Goal: Task Accomplishment & Management: Manage account settings

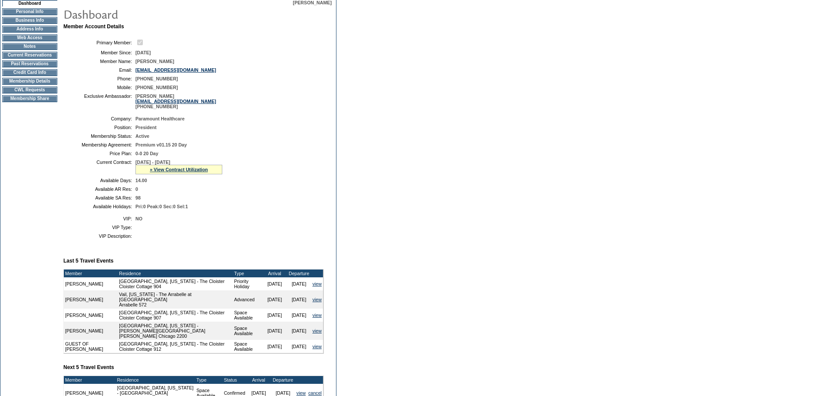
scroll to position [29, 0]
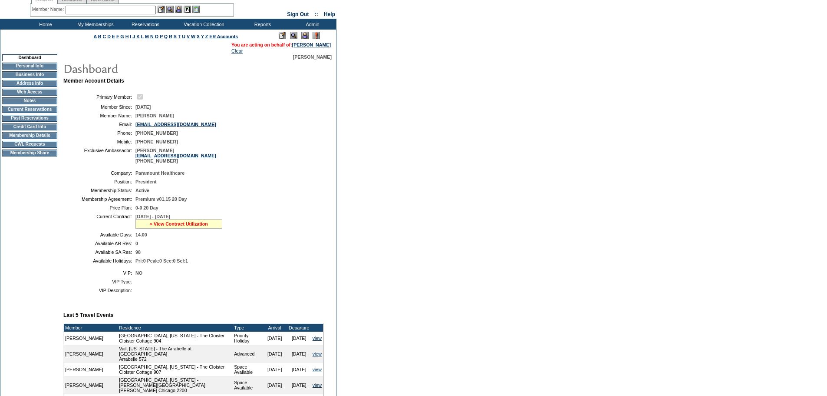
click at [171, 226] on link "» View Contract Utilization" at bounding box center [179, 223] width 58 height 5
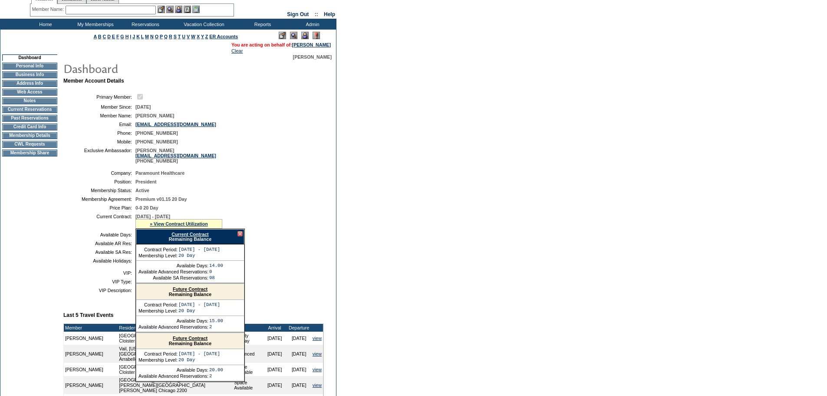
click at [181, 237] on link "Current Contract" at bounding box center [190, 234] width 37 height 5
click at [106, 10] on input "text" at bounding box center [111, 10] width 90 height 9
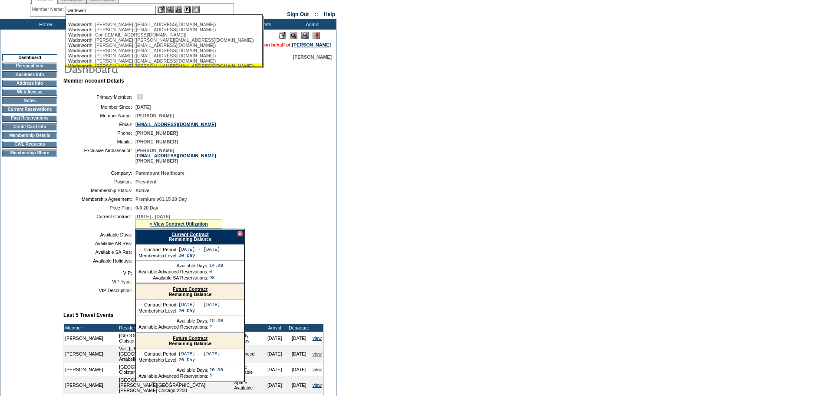
scroll to position [17, 0]
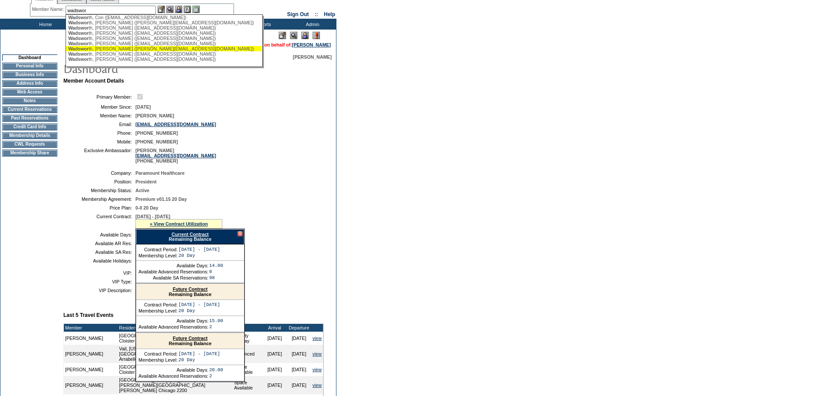
click at [129, 51] on div "Wadswor th, Tod (tod@wadsdev.com)" at bounding box center [163, 48] width 191 height 5
type input "Wadsworth, Tod (tod@wadsdev.com)"
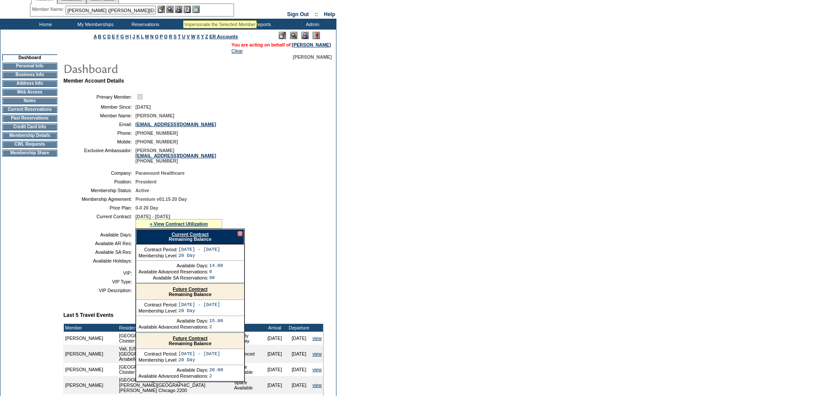
click at [181, 9] on img at bounding box center [178, 9] width 7 height 7
click at [174, 9] on img at bounding box center [169, 9] width 7 height 7
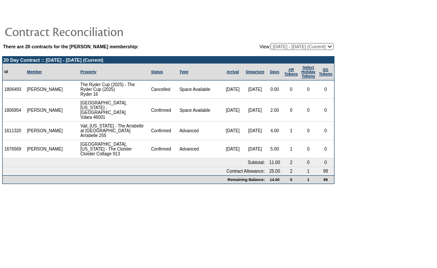
click at [303, 53] on td "There are 20 contracts for the Paul Coburn membership: View: 05/06/09 - 05/31/1…" at bounding box center [168, 113] width 332 height 142
click at [304, 47] on select "05/06/09 - 05/31/10 06/01/10 - 05/31/11 06/01/11 - 05/31/12 06/01/12 - 05/31/13…" at bounding box center [302, 46] width 63 height 7
select select "138083"
click at [271, 43] on select "05/06/09 - 05/31/10 06/01/10 - 05/31/11 06/01/11 - 05/31/12 06/01/12 - 05/31/13…" at bounding box center [302, 46] width 63 height 7
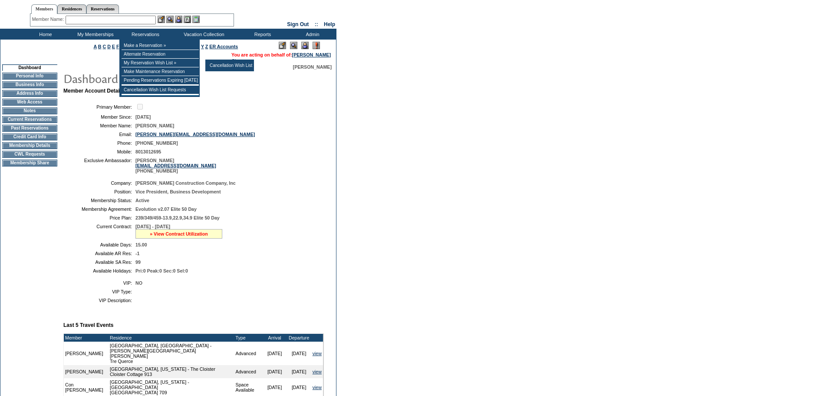
scroll to position [58, 0]
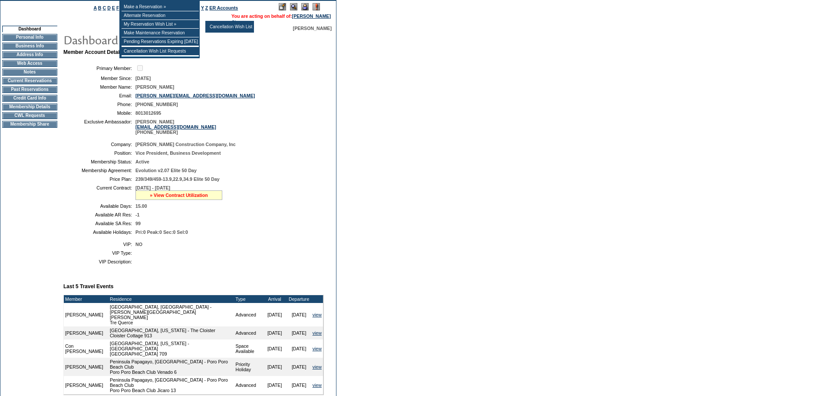
click at [168, 198] on link "» View Contract Utilization" at bounding box center [179, 194] width 58 height 5
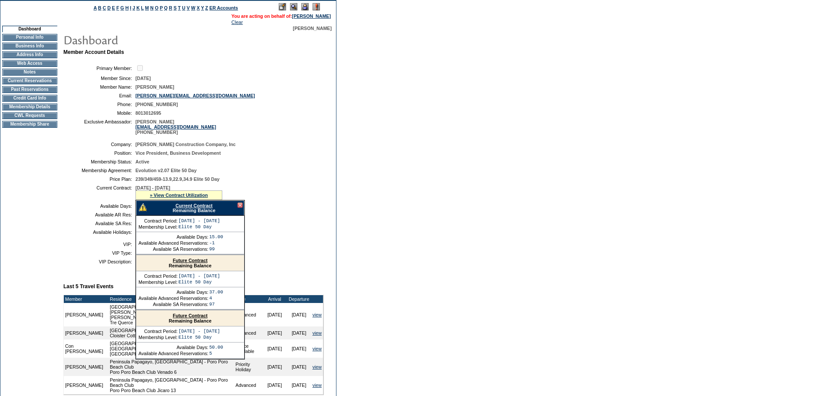
click at [179, 208] on link "Current Contract" at bounding box center [193, 205] width 37 height 5
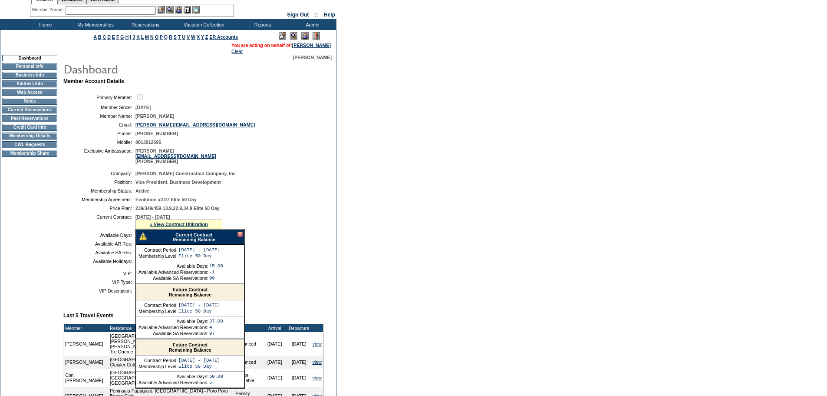
scroll to position [0, 0]
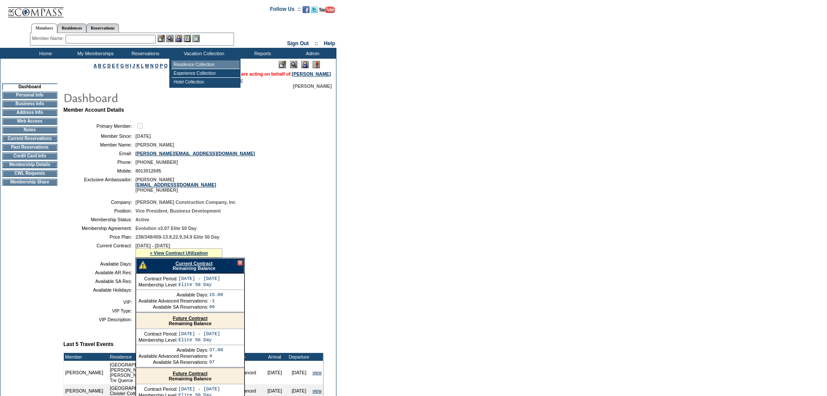
click at [190, 66] on td "Residence Collection" at bounding box center [206, 64] width 68 height 9
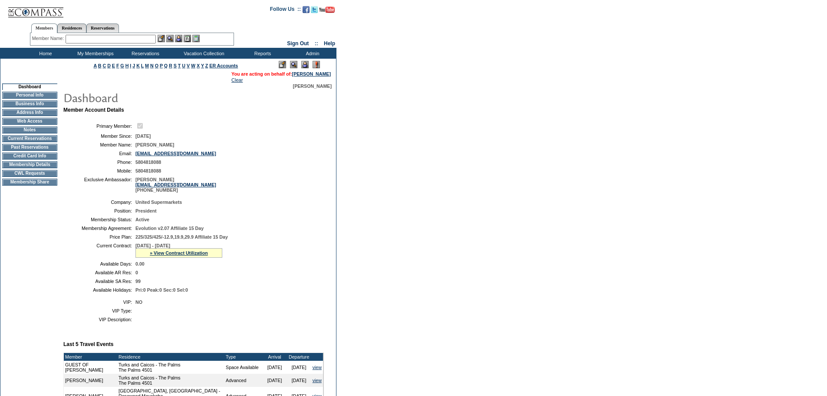
scroll to position [232, 0]
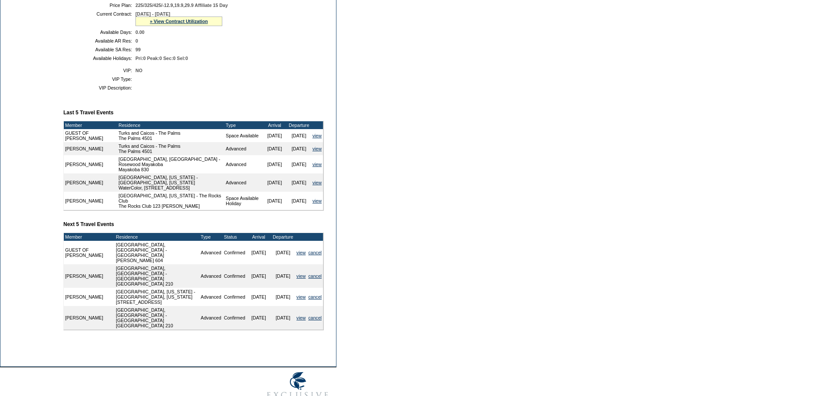
click at [80, 264] on td "GUEST OF Bill Starr" at bounding box center [88, 252] width 48 height 23
click at [68, 264] on td "GUEST OF Bill Starr" at bounding box center [88, 252] width 48 height 23
drag, startPoint x: 64, startPoint y: 264, endPoint x: 132, endPoint y: 265, distance: 67.3
click at [132, 264] on tr "GUEST OF Bill Starr Los Cabos, Mexico - Esperanza Esperanza 604 Advanced Confir…" at bounding box center [193, 252] width 259 height 23
click at [127, 276] on td "Los Cabos, Mexico - Punta Ballena Punta Ballena Las Residencias 210" at bounding box center [157, 275] width 85 height 23
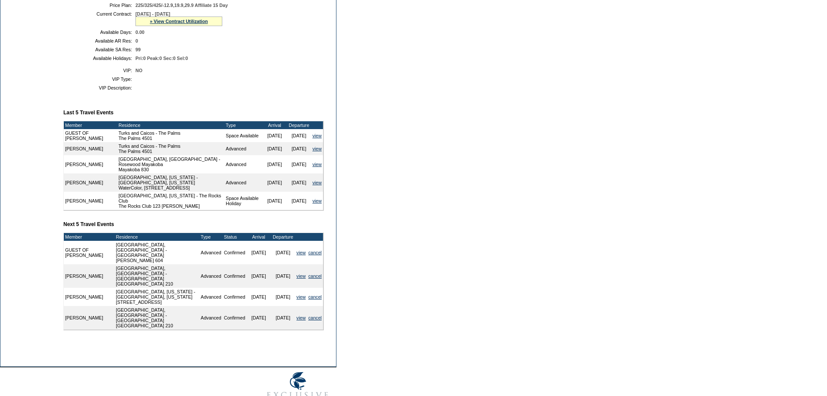
click at [247, 279] on td "3/1/26" at bounding box center [259, 275] width 24 height 23
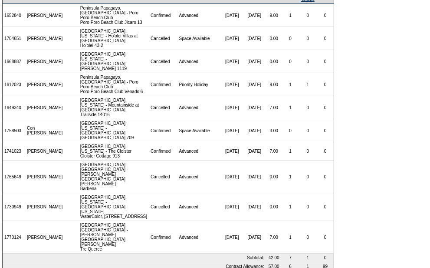
scroll to position [77, 0]
drag, startPoint x: 214, startPoint y: 196, endPoint x: 281, endPoint y: 202, distance: 67.1
click at [281, 202] on tr "1730949 [PERSON_NAME] [GEOGRAPHIC_DATA], [US_STATE] - WaterColor, [US_STATE] Wa…" at bounding box center [168, 206] width 331 height 28
click at [245, 220] on td "[DATE]" at bounding box center [254, 236] width 23 height 33
click at [268, 225] on td "7.00" at bounding box center [274, 236] width 16 height 33
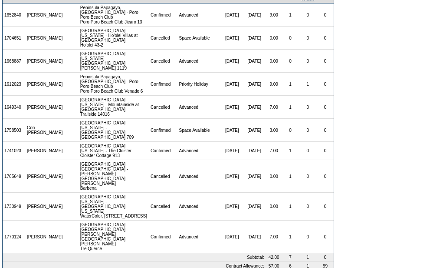
click at [292, 224] on td "1" at bounding box center [290, 236] width 17 height 33
drag, startPoint x: 274, startPoint y: 251, endPoint x: 256, endPoint y: 248, distance: 18.4
click at [269, 220] on td "7.00" at bounding box center [274, 236] width 16 height 33
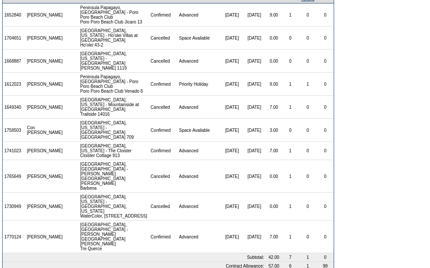
click at [266, 193] on td "0.00" at bounding box center [274, 206] width 16 height 28
click at [266, 173] on td "0.00" at bounding box center [274, 176] width 16 height 33
click at [268, 142] on td "3.00" at bounding box center [274, 130] width 16 height 23
click at [269, 119] on td "7.00" at bounding box center [274, 107] width 16 height 23
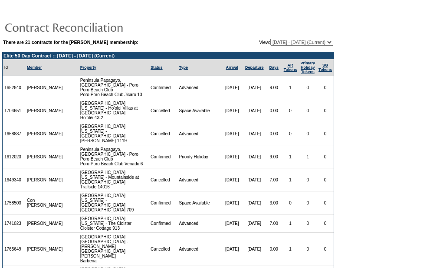
scroll to position [0, 0]
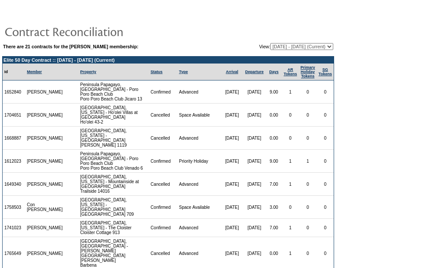
click at [304, 46] on select "10/06/08 - 10/31/09 11/01/09 - 10/31/10 11/01/10 - 10/31/11 11/01/11 - 10/31/12…" at bounding box center [302, 46] width 63 height 7
click at [301, 46] on select "10/06/08 - 10/31/09 11/01/09 - 10/31/10 11/01/10 - 10/31/11 11/01/11 - 10/31/12…" at bounding box center [302, 46] width 63 height 7
select select "125525"
click at [271, 43] on select "10/06/08 - 10/31/09 11/01/09 - 10/31/10 11/01/10 - 10/31/11 11/01/11 - 10/31/12…" at bounding box center [302, 46] width 63 height 7
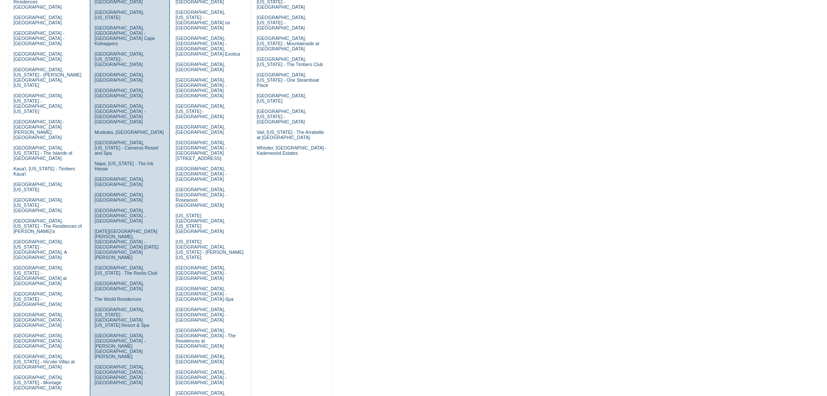
scroll to position [203, 0]
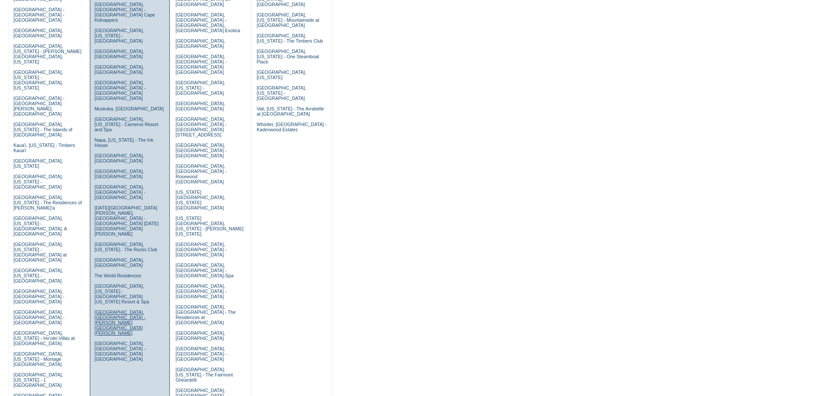
click at [103, 309] on link "[GEOGRAPHIC_DATA], [GEOGRAPHIC_DATA] - [PERSON_NAME][GEOGRAPHIC_DATA][PERSON_NA…" at bounding box center [120, 322] width 51 height 26
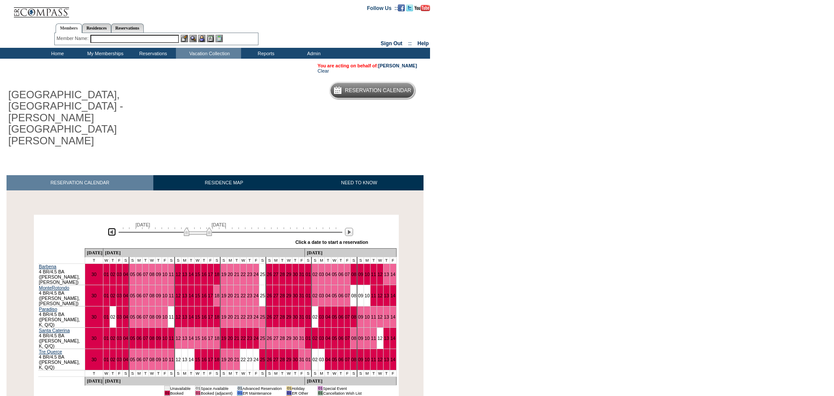
click at [110, 228] on img at bounding box center [112, 232] width 8 height 8
